Goal: Navigation & Orientation: Find specific page/section

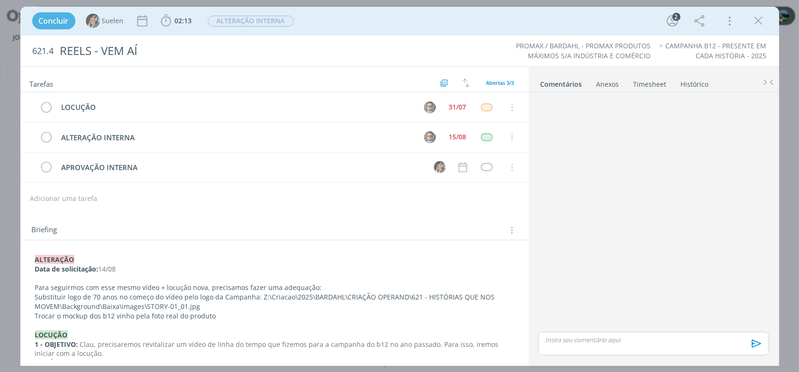
click at [770, 18] on div "Concluir Suelen 02:13 Iniciar Apontar Data * [DATE] Horas * 00:00 Tarefa Seleci…" at bounding box center [399, 21] width 758 height 28
click at [762, 20] on icon "dialog" at bounding box center [758, 21] width 14 height 14
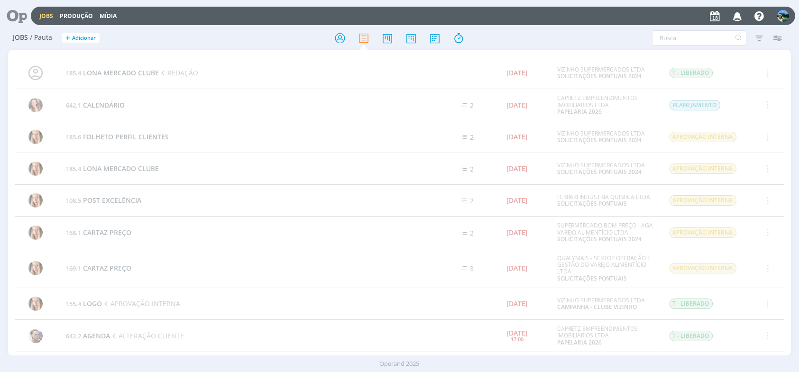
click at [50, 15] on link "Jobs" at bounding box center [46, 16] width 14 height 8
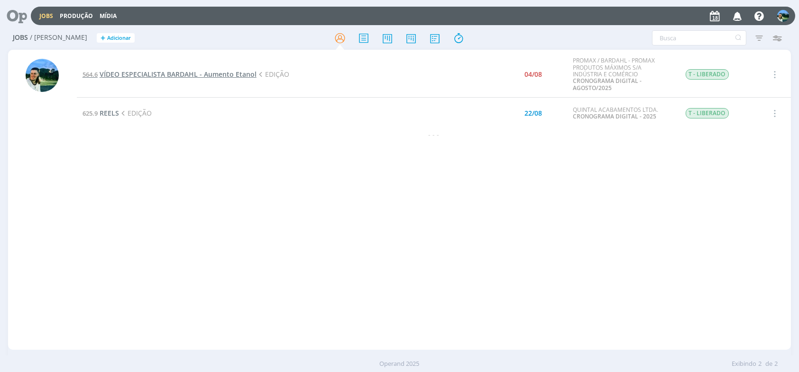
click at [190, 74] on span "VÍDEO ESPECIALISTA BARDAHL - Aumento Etanol" at bounding box center [178, 74] width 157 height 9
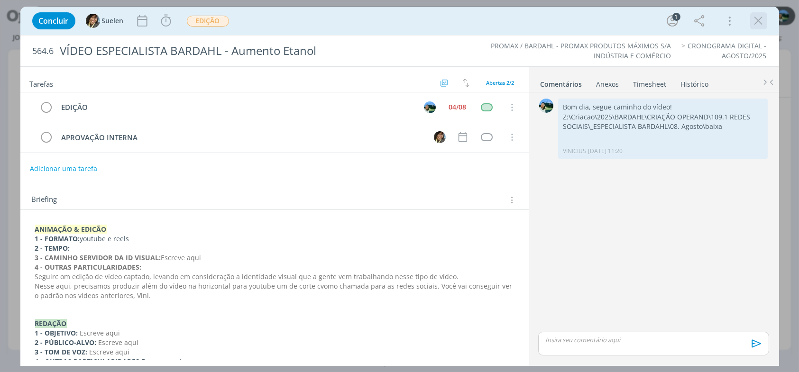
drag, startPoint x: 758, startPoint y: 23, endPoint x: 514, endPoint y: 86, distance: 252.3
click at [758, 23] on icon "dialog" at bounding box center [758, 21] width 14 height 14
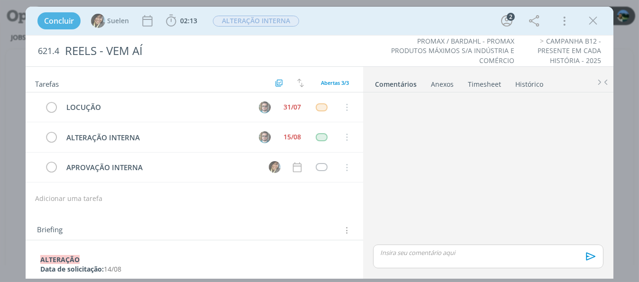
click at [336, 23] on div "Concluir Suelen 02:13 Iniciar Apontar Data * [DATE] Horas * 00:00 Tarefa Seleci…" at bounding box center [320, 20] width 574 height 23
click at [594, 24] on icon "dialog" at bounding box center [593, 21] width 14 height 14
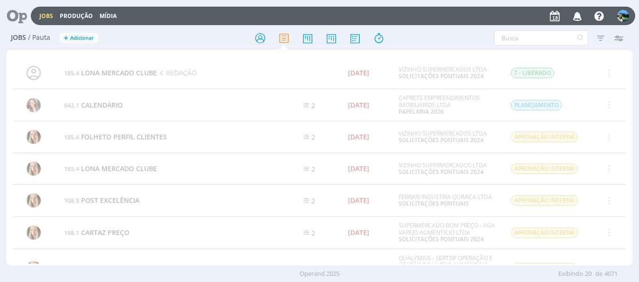
click at [41, 16] on link "Jobs" at bounding box center [46, 16] width 14 height 8
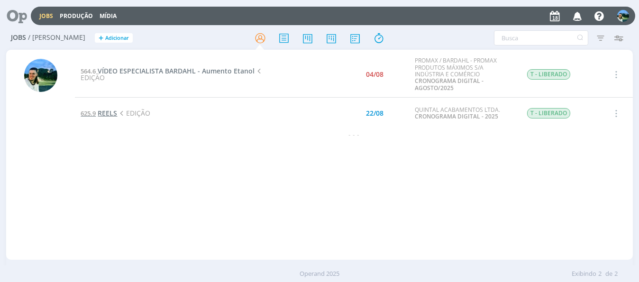
click at [100, 113] on span "REELS" at bounding box center [107, 113] width 19 height 9
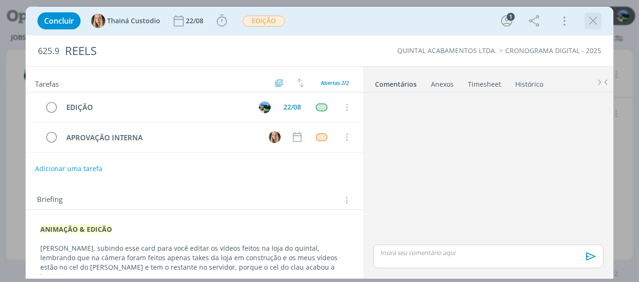
click at [589, 16] on icon "dialog" at bounding box center [593, 21] width 14 height 14
